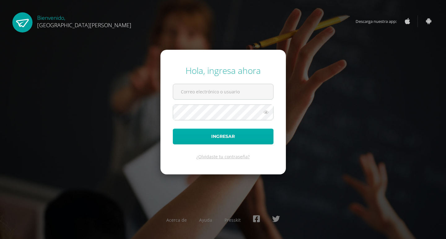
type input "[EMAIL_ADDRESS][DOMAIN_NAME]"
click at [227, 135] on button "Ingresar" at bounding box center [223, 137] width 101 height 16
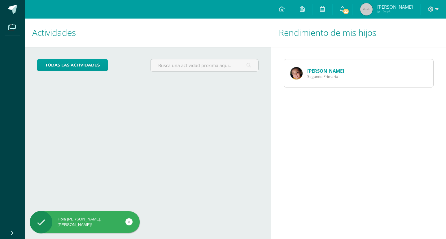
click at [320, 71] on link "Javier López" at bounding box center [325, 71] width 37 height 6
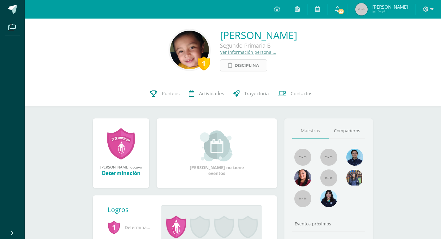
click at [235, 63] on span "Disciplina" at bounding box center [247, 65] width 24 height 11
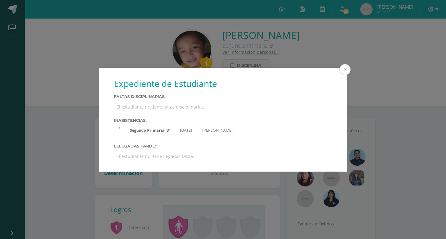
click at [343, 70] on button at bounding box center [344, 69] width 11 height 11
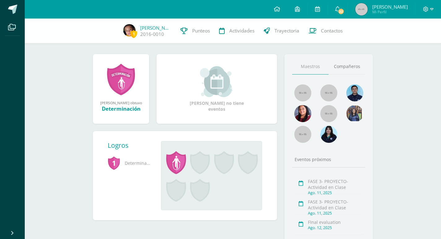
scroll to position [93, 0]
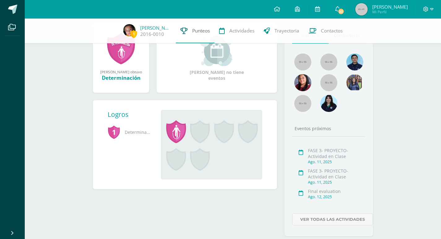
click at [200, 30] on span "Punteos" at bounding box center [201, 31] width 18 height 7
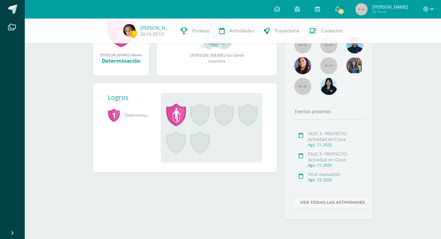
scroll to position [0, 0]
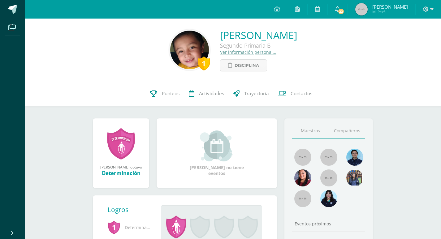
click at [348, 129] on link "Compañeros" at bounding box center [347, 131] width 37 height 16
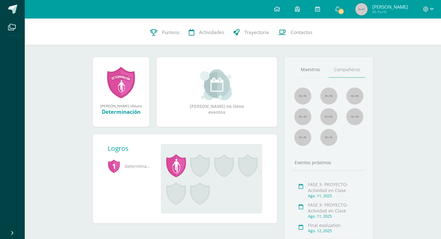
scroll to position [62, 0]
click at [332, 99] on img at bounding box center [329, 95] width 17 height 17
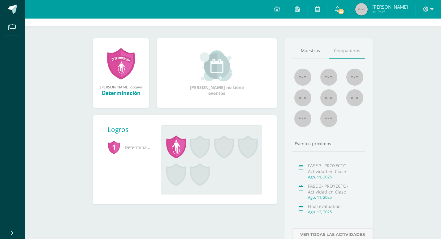
scroll to position [0, 0]
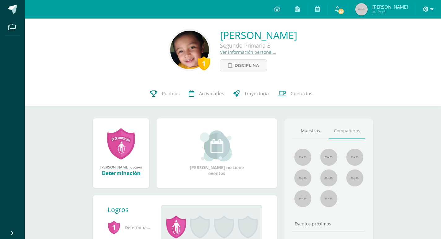
click at [431, 9] on icon at bounding box center [432, 9] width 3 height 2
